Goal: Task Accomplishment & Management: Manage account settings

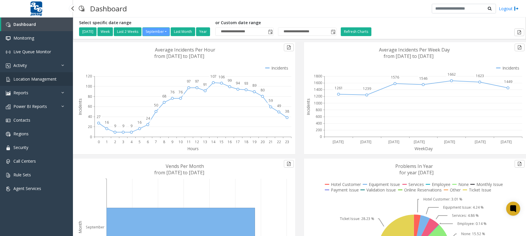
click at [42, 80] on span "Location Management" at bounding box center [34, 79] width 43 height 6
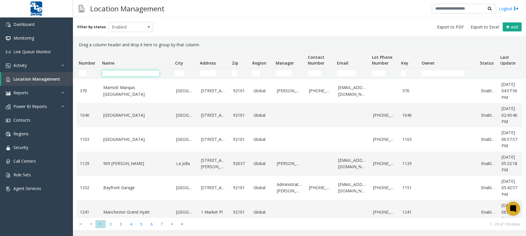
click at [115, 73] on input "Name Filter" at bounding box center [130, 74] width 57 height 6
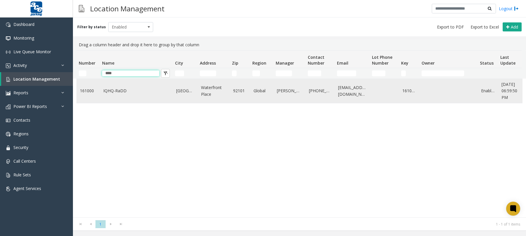
type input "****"
click at [121, 89] on link "IQHQ-RaDD" at bounding box center [136, 91] width 66 height 6
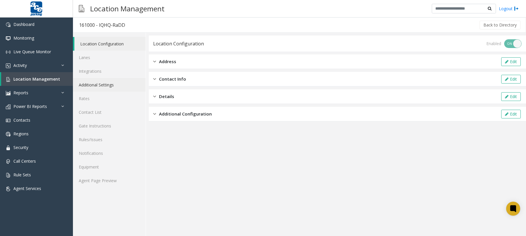
click at [96, 83] on link "Additional Settings" at bounding box center [109, 85] width 73 height 14
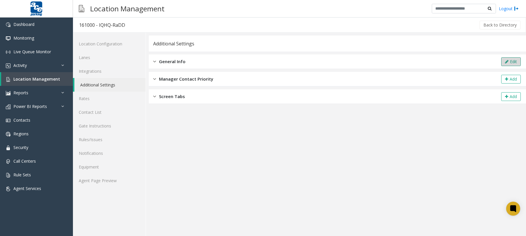
click at [506, 62] on icon at bounding box center [506, 62] width 3 height 4
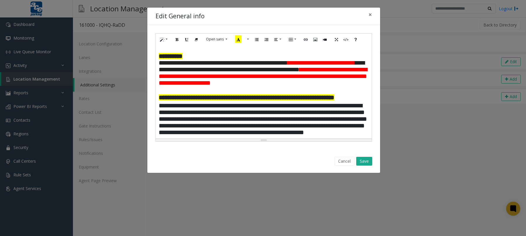
click at [335, 93] on p at bounding box center [264, 89] width 210 height 7
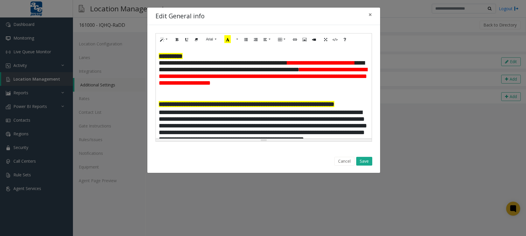
paste div
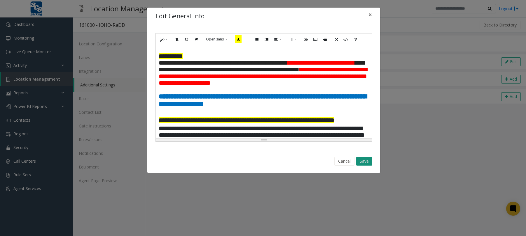
click at [362, 163] on button "Save" at bounding box center [364, 161] width 16 height 9
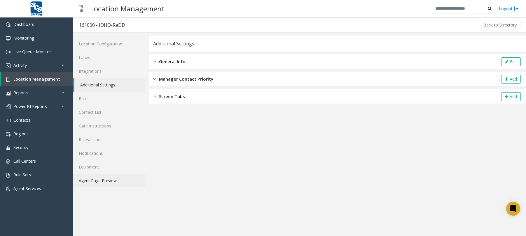
click at [100, 182] on link "Agent Page Preview" at bounding box center [109, 181] width 73 height 14
